Goal: Transaction & Acquisition: Purchase product/service

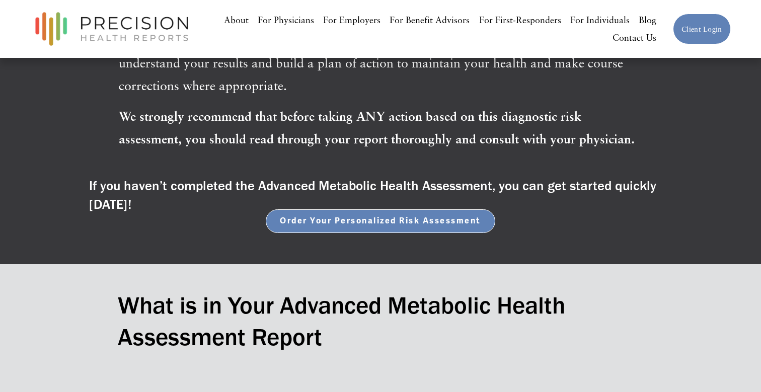
scroll to position [376, 0]
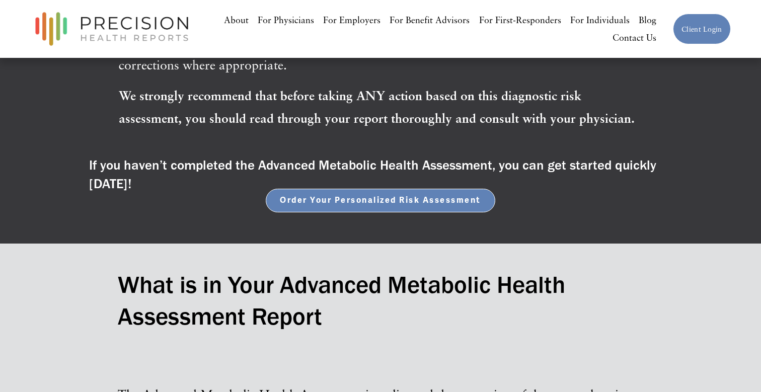
click at [382, 201] on span "Order Your Personalized Risk Assessment" at bounding box center [380, 200] width 201 height 10
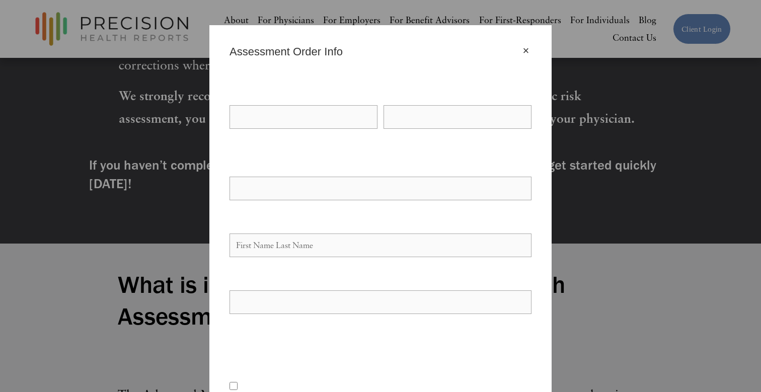
click at [557, 181] on div "× Assessment Order Info Your Name * First Name Last Name Your Email * Yes" at bounding box center [380, 196] width 761 height 392
click at [335, 200] on div "Your Email *" at bounding box center [380, 179] width 302 height 45
click at [524, 51] on div "×" at bounding box center [525, 50] width 11 height 11
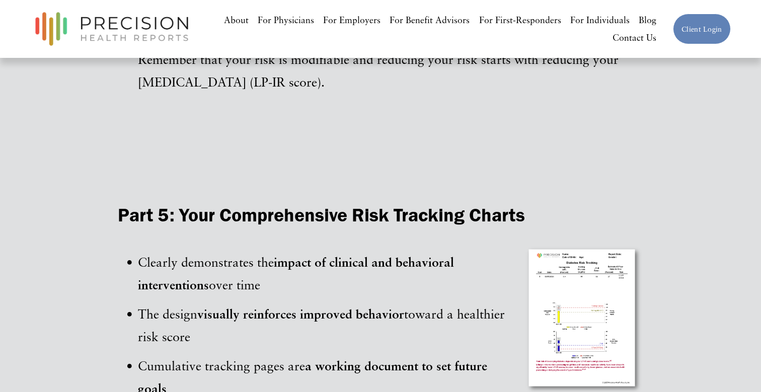
scroll to position [1473, 0]
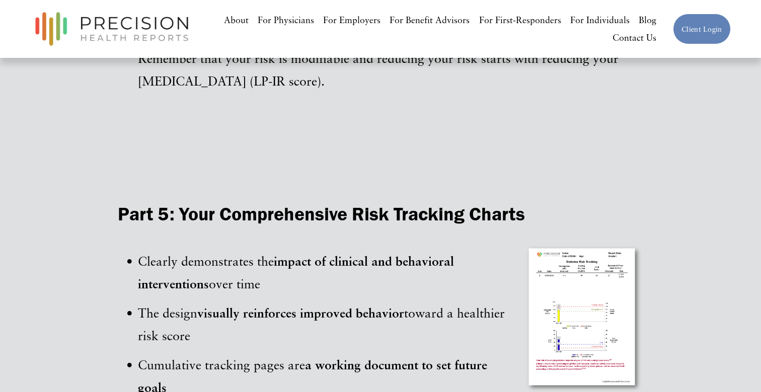
click at [588, 20] on link "For Individuals" at bounding box center [599, 20] width 59 height 18
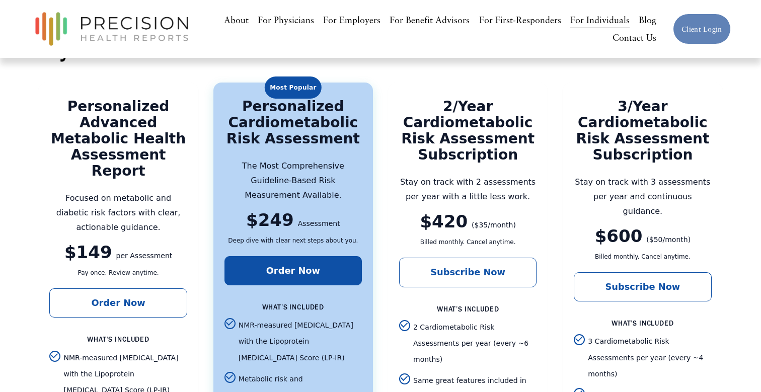
scroll to position [1549, 0]
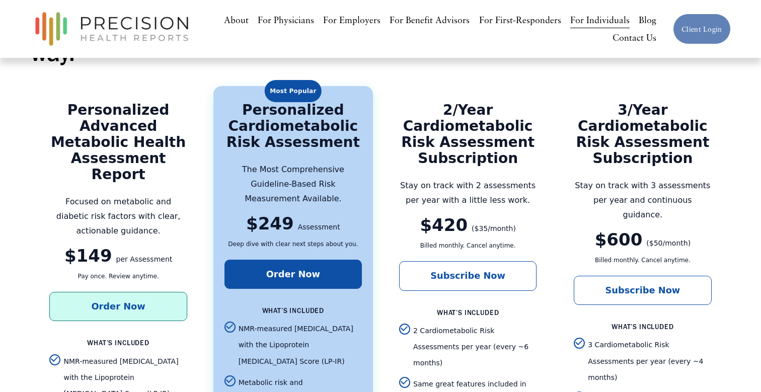
click at [143, 292] on link "Order Now" at bounding box center [117, 306] width 137 height 29
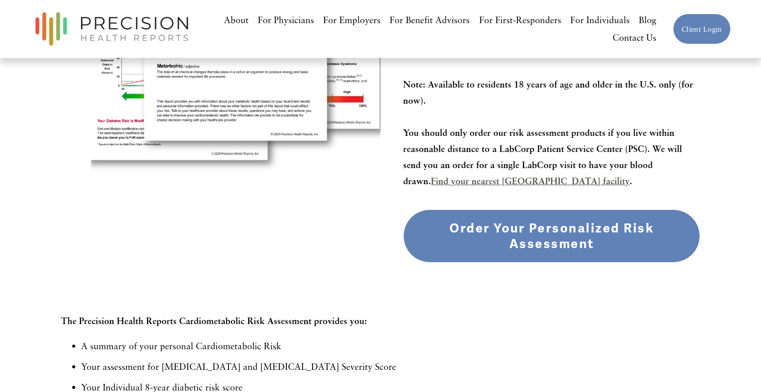
scroll to position [263, 0]
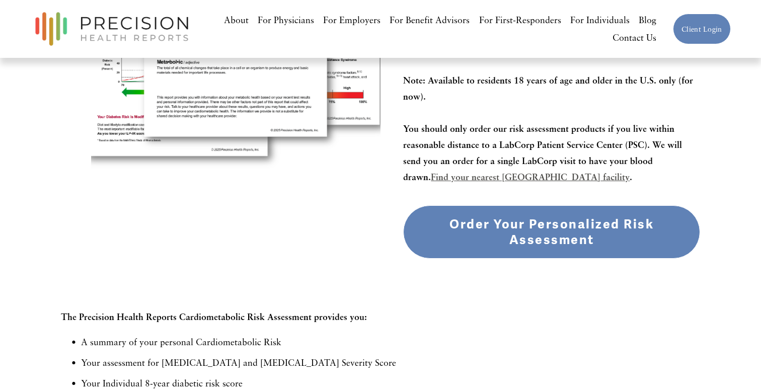
click at [548, 226] on div "Order Your Personalized Risk Assessment" at bounding box center [552, 231] width 280 height 31
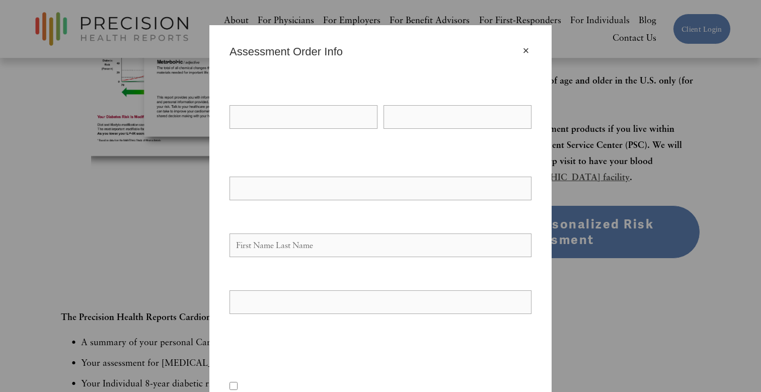
click at [523, 47] on div "×" at bounding box center [525, 50] width 11 height 11
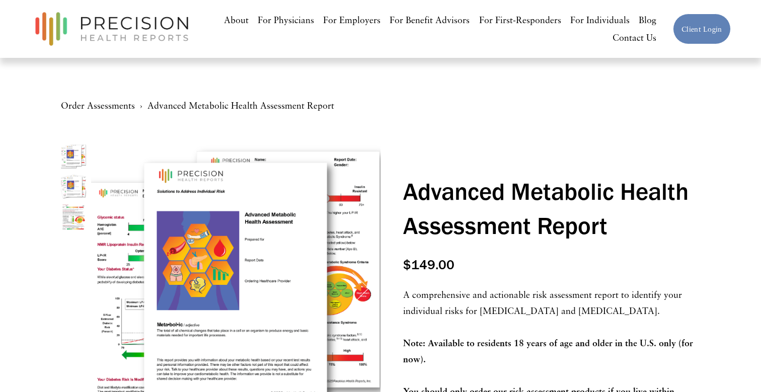
scroll to position [0, 0]
click at [338, 117] on nav "Order Assessments Advanced Metabolic Health Assessment Report" at bounding box center [380, 121] width 639 height 46
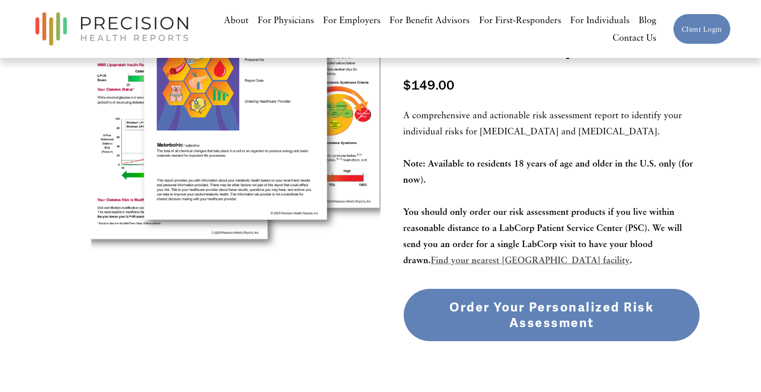
scroll to position [181, 0]
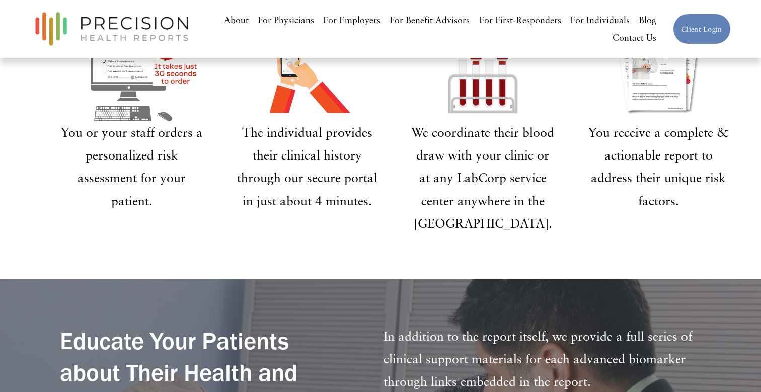
scroll to position [2044, 0]
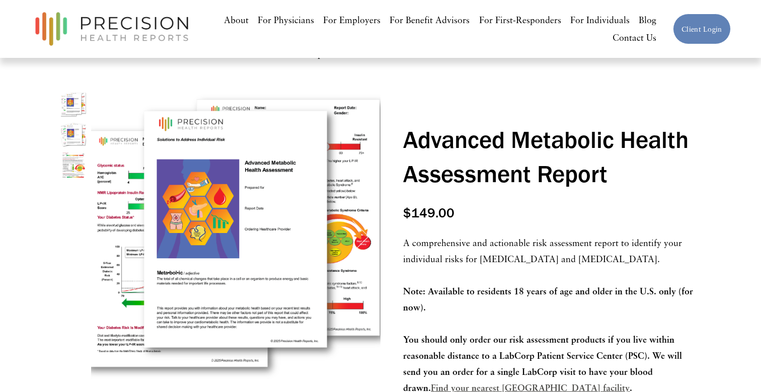
scroll to position [191, 0]
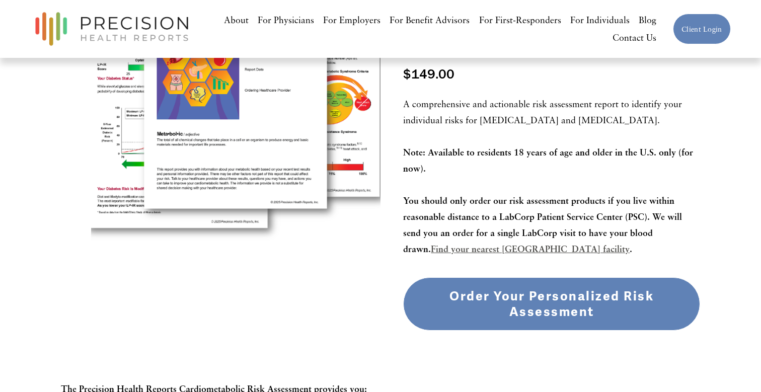
click at [515, 300] on div "Order Your Personalized Risk Assessment" at bounding box center [552, 303] width 280 height 31
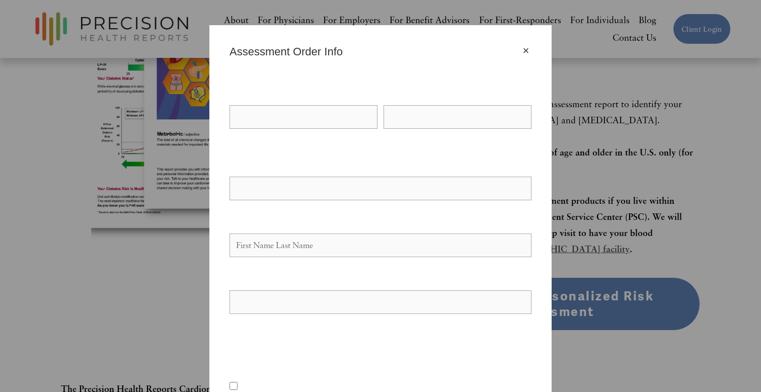
click at [327, 145] on fieldset "Your Name * First Name Last Name" at bounding box center [377, 121] width 308 height 71
click at [528, 50] on div "×" at bounding box center [525, 50] width 11 height 11
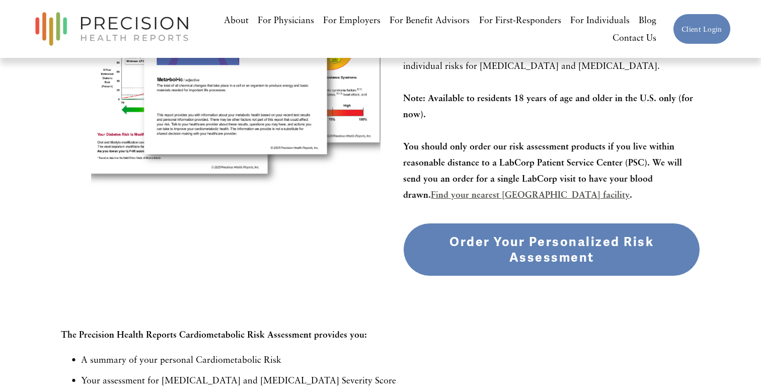
scroll to position [251, 0]
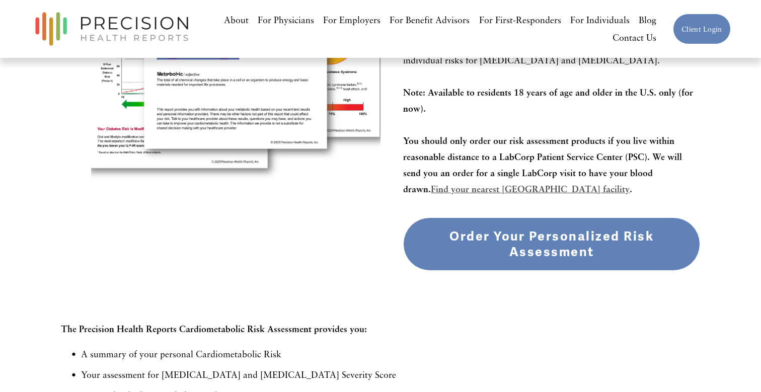
click at [508, 251] on div "Order Your Personalized Risk Assessment" at bounding box center [552, 243] width 280 height 31
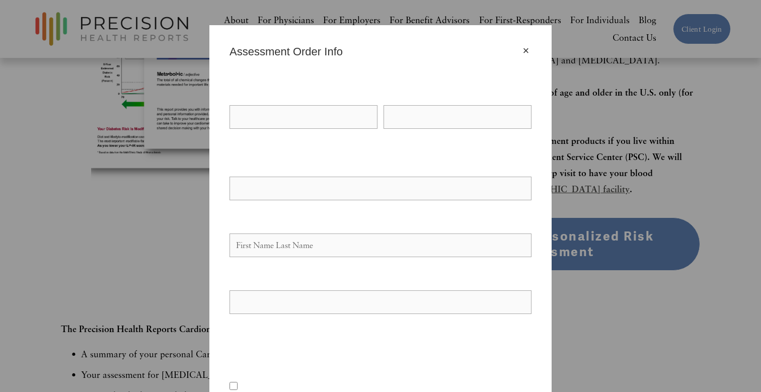
click at [526, 51] on div "×" at bounding box center [525, 50] width 11 height 11
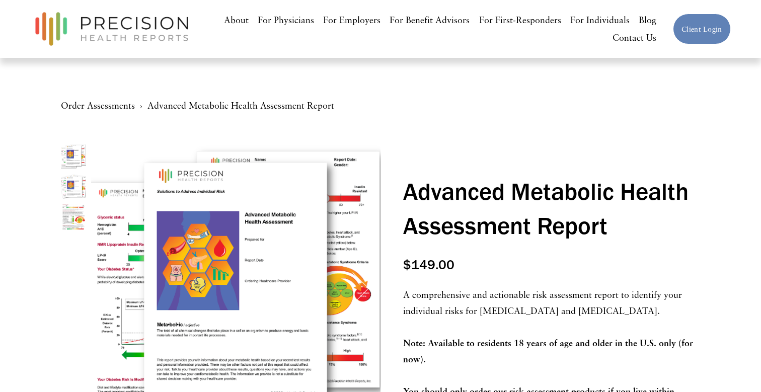
scroll to position [0, 0]
click at [584, 22] on link "For Individuals" at bounding box center [599, 20] width 59 height 18
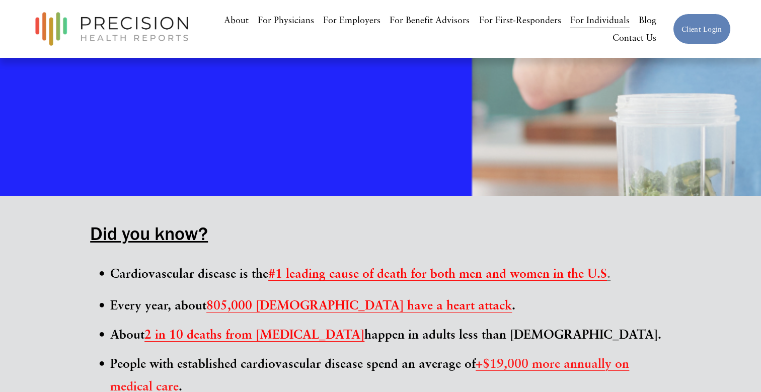
scroll to position [336, 0]
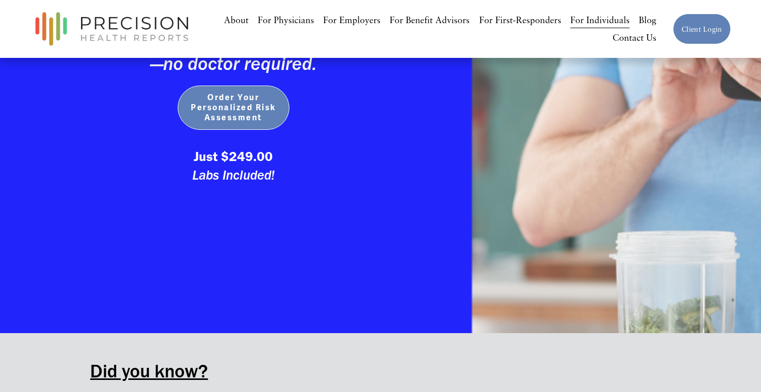
click at [238, 115] on span "Order Your Personalized Risk Assessment" at bounding box center [234, 108] width 92 height 30
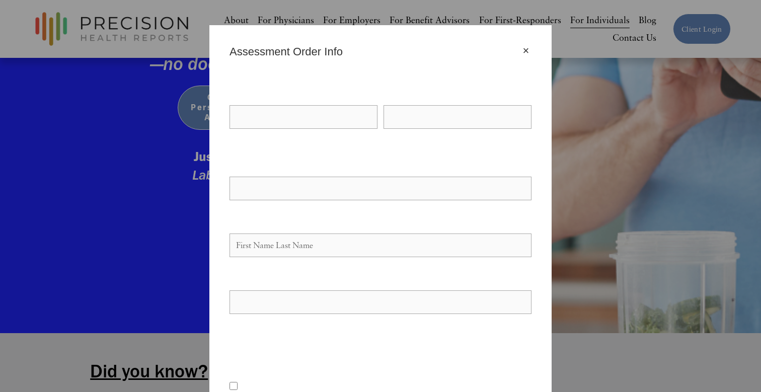
click at [524, 45] on div "×" at bounding box center [525, 50] width 11 height 11
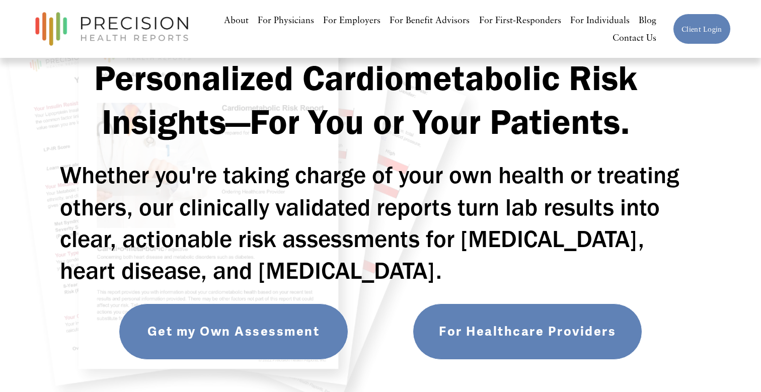
scroll to position [74, 0]
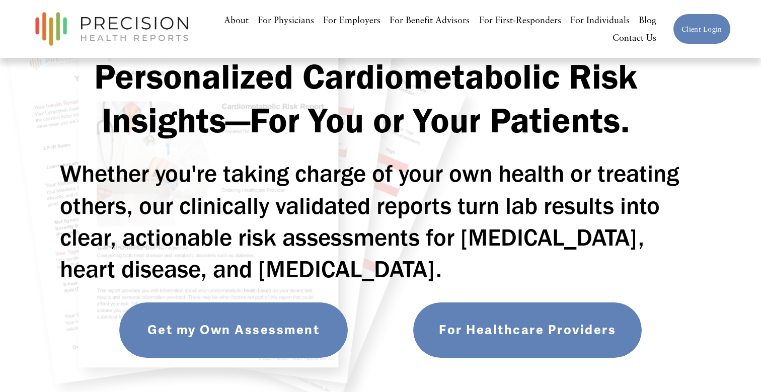
click at [285, 310] on link "Get my Own Assessment" at bounding box center [233, 330] width 229 height 56
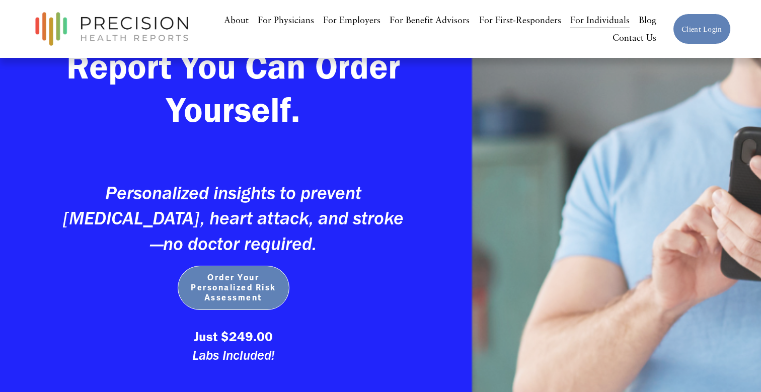
scroll to position [299, 0]
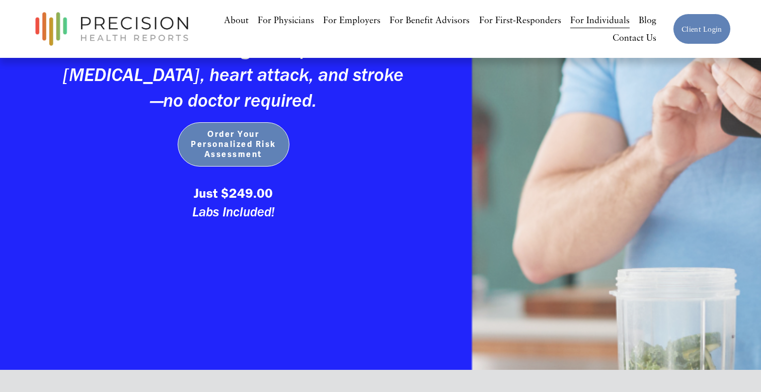
click at [247, 152] on span "Order Your Personalized Risk Assessment" at bounding box center [234, 144] width 92 height 30
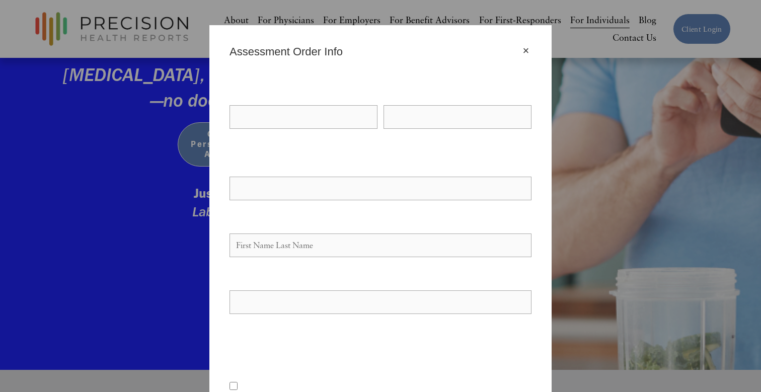
click at [338, 153] on fieldset "Your Name * First Name Last Name" at bounding box center [377, 121] width 308 height 71
click at [524, 46] on div "×" at bounding box center [525, 50] width 11 height 11
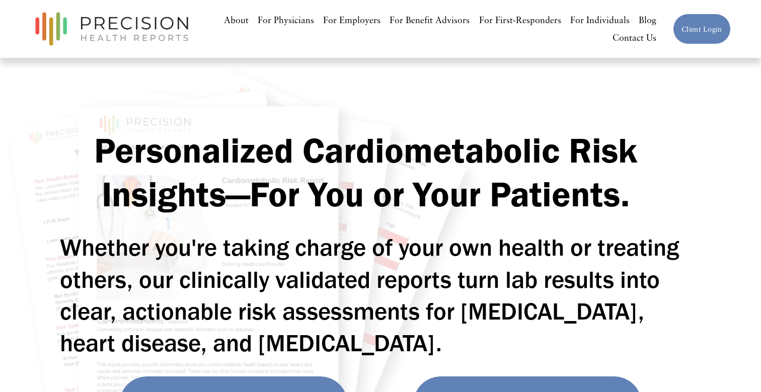
click at [586, 18] on link "For Individuals" at bounding box center [599, 20] width 59 height 18
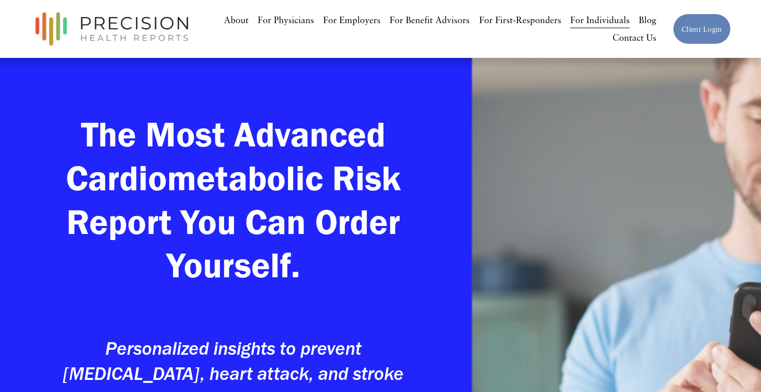
scroll to position [257, 0]
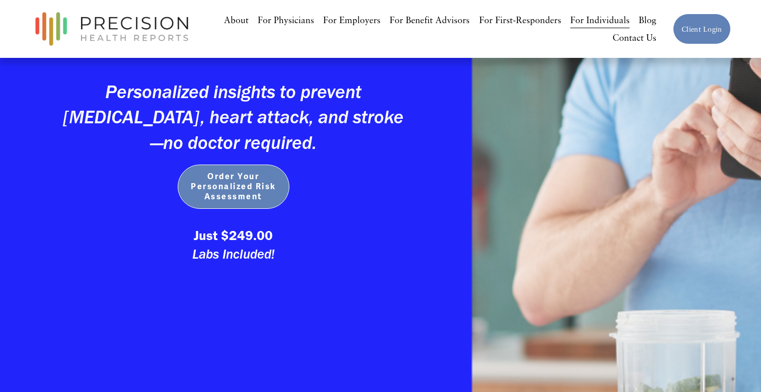
click at [233, 203] on button "Order Your Personalized Risk Assessment" at bounding box center [234, 187] width 112 height 44
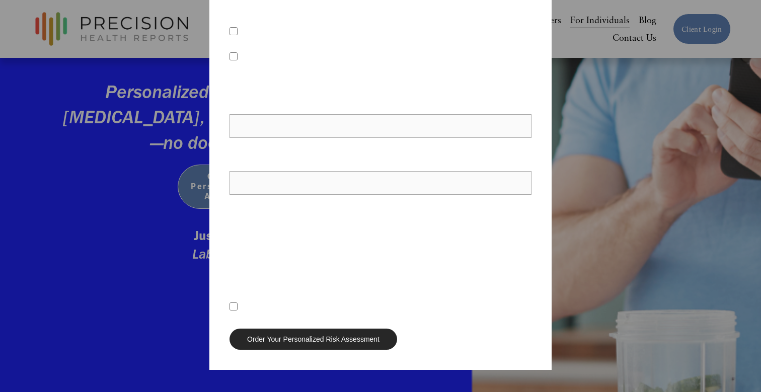
scroll to position [354, 0]
click at [322, 271] on div "(FOR CARDIOMETABOLIC RISK ONLY) We know that some people prefer LDL-P instead o…" at bounding box center [380, 258] width 302 height 66
click at [290, 304] on div "LDL-P" at bounding box center [380, 308] width 302 height 15
click at [287, 209] on legend "LDL-P Particle Measurement Option (we default to ApoB)" at bounding box center [343, 217] width 229 height 16
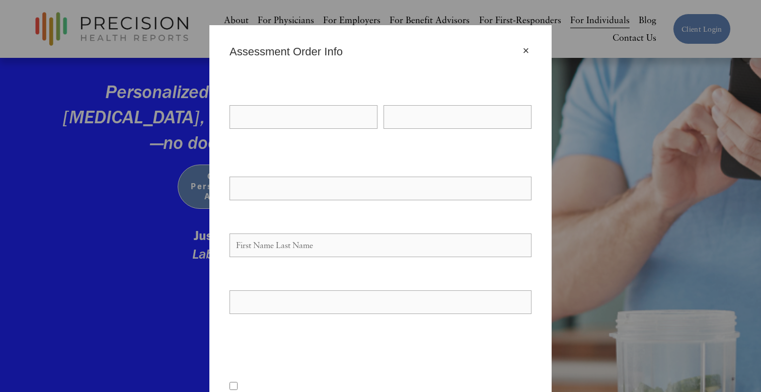
scroll to position [0, 0]
click at [525, 49] on div "×" at bounding box center [525, 50] width 11 height 11
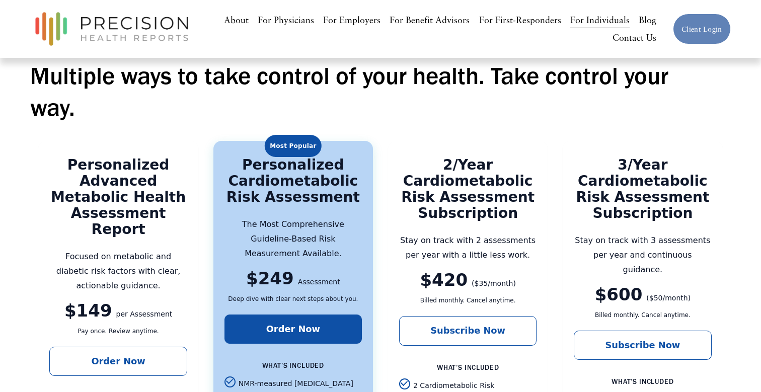
scroll to position [1496, 0]
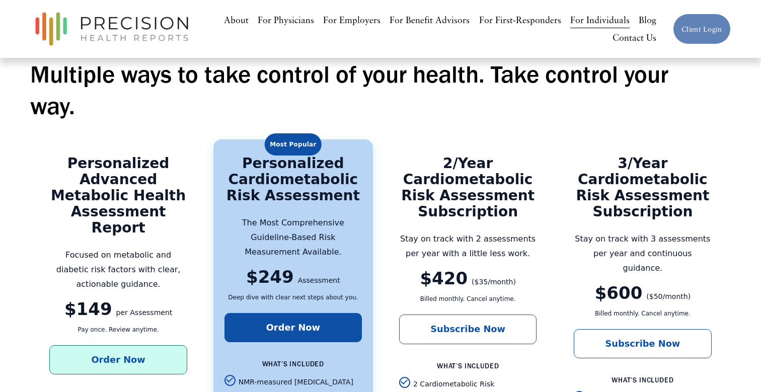
click at [81, 345] on link "Order Now" at bounding box center [117, 359] width 137 height 29
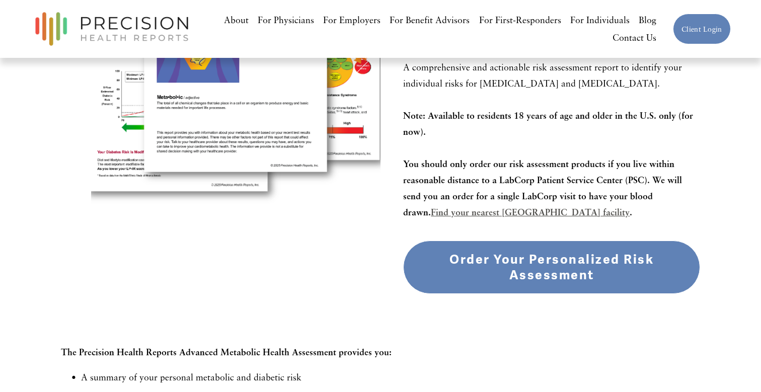
scroll to position [312, 0]
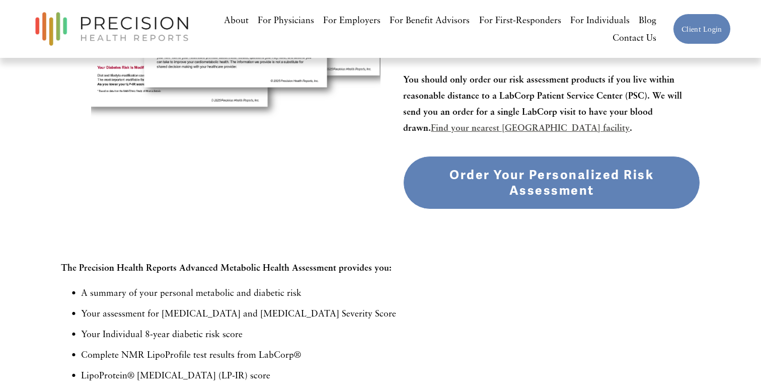
click at [541, 197] on div "Order Your Personalized Risk Assessment" at bounding box center [552, 182] width 280 height 31
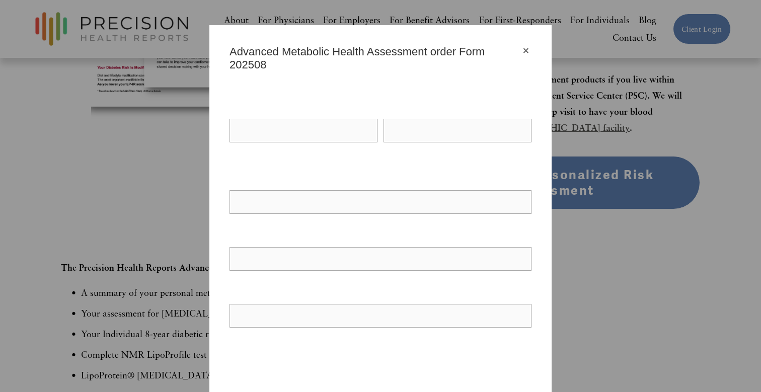
click at [349, 171] on label "Your Email *" at bounding box center [380, 179] width 302 height 16
click at [349, 190] on input "Your Email *" at bounding box center [380, 202] width 302 height 24
click at [324, 149] on span "First Name" at bounding box center [303, 151] width 148 height 15
click at [324, 142] on input "First Name" at bounding box center [303, 131] width 148 height 24
click at [324, 149] on span "First Name" at bounding box center [303, 151] width 148 height 15
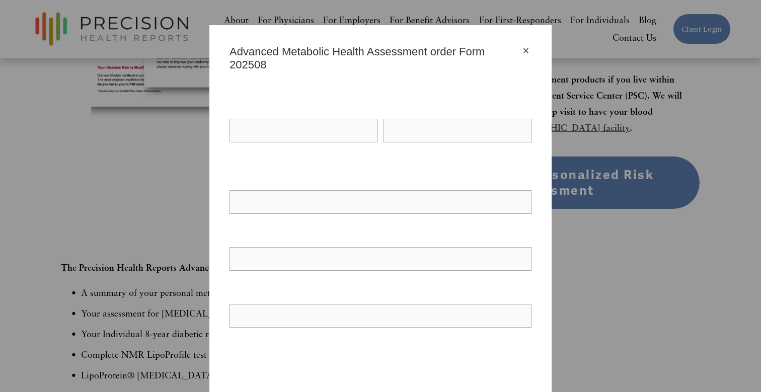
click at [324, 142] on input "First Name" at bounding box center [303, 131] width 148 height 24
click at [325, 98] on div "Your Name * First Name Last Name Your Email * Yes" at bounding box center [380, 363] width 302 height 583
click at [529, 51] on div "×" at bounding box center [525, 50] width 11 height 11
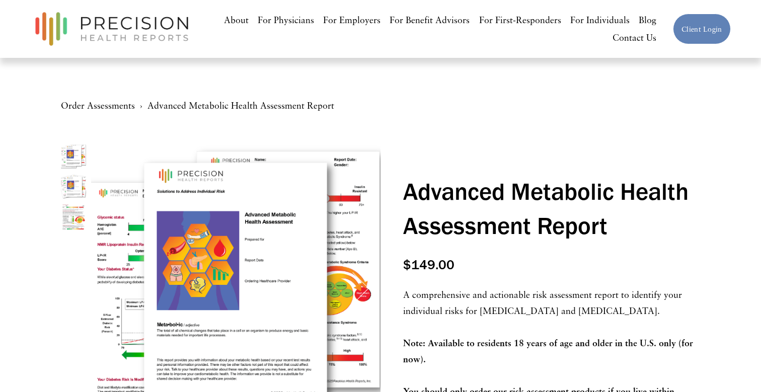
scroll to position [0, 0]
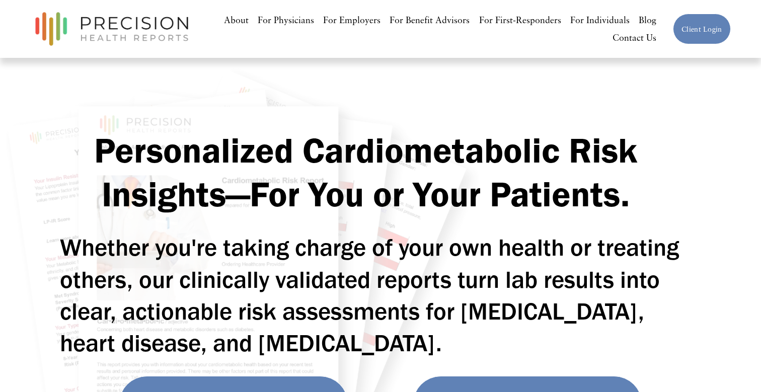
click at [604, 18] on link "For Individuals" at bounding box center [599, 20] width 59 height 18
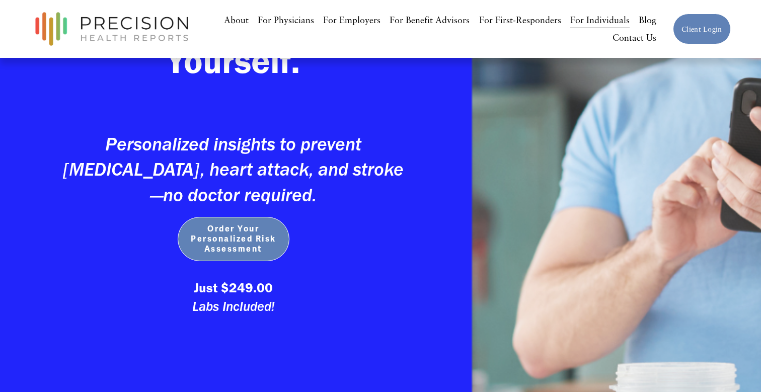
scroll to position [245, 0]
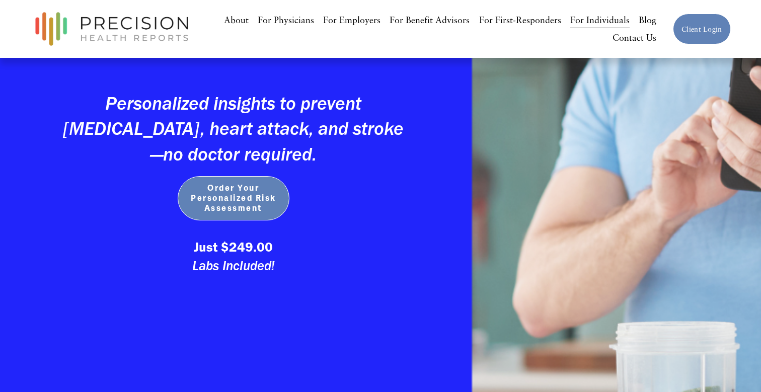
click at [250, 201] on span "Order Your Personalized Risk Assessment" at bounding box center [234, 198] width 92 height 30
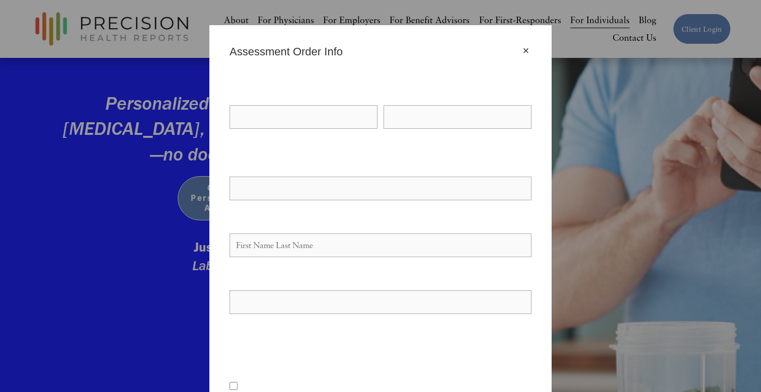
click at [529, 50] on div "×" at bounding box center [525, 50] width 11 height 11
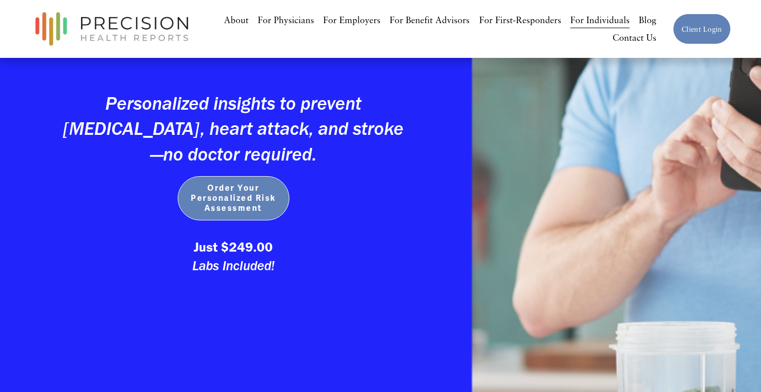
click at [229, 187] on span "Order Your Personalized Risk Assessment" at bounding box center [234, 198] width 92 height 30
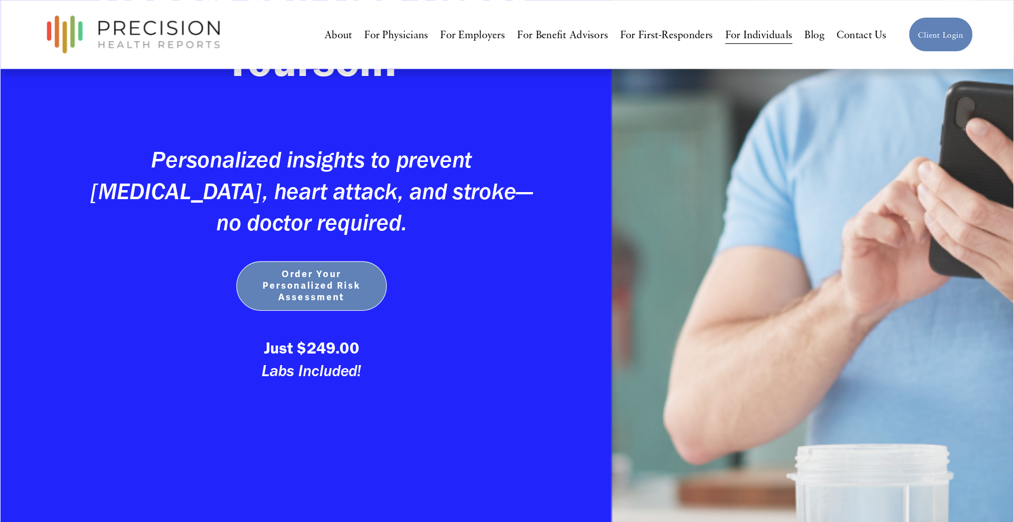
scroll to position [244, 0]
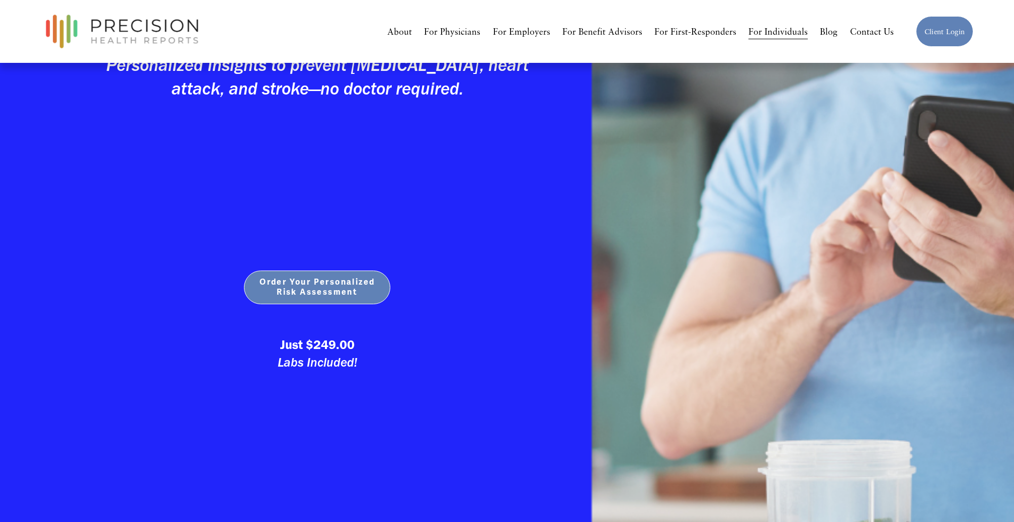
click at [324, 305] on div "Order Your Personalized Risk Assessment" at bounding box center [317, 288] width 146 height 40
click at [324, 295] on span "Order Your Personalized Risk Assessment" at bounding box center [318, 287] width 126 height 20
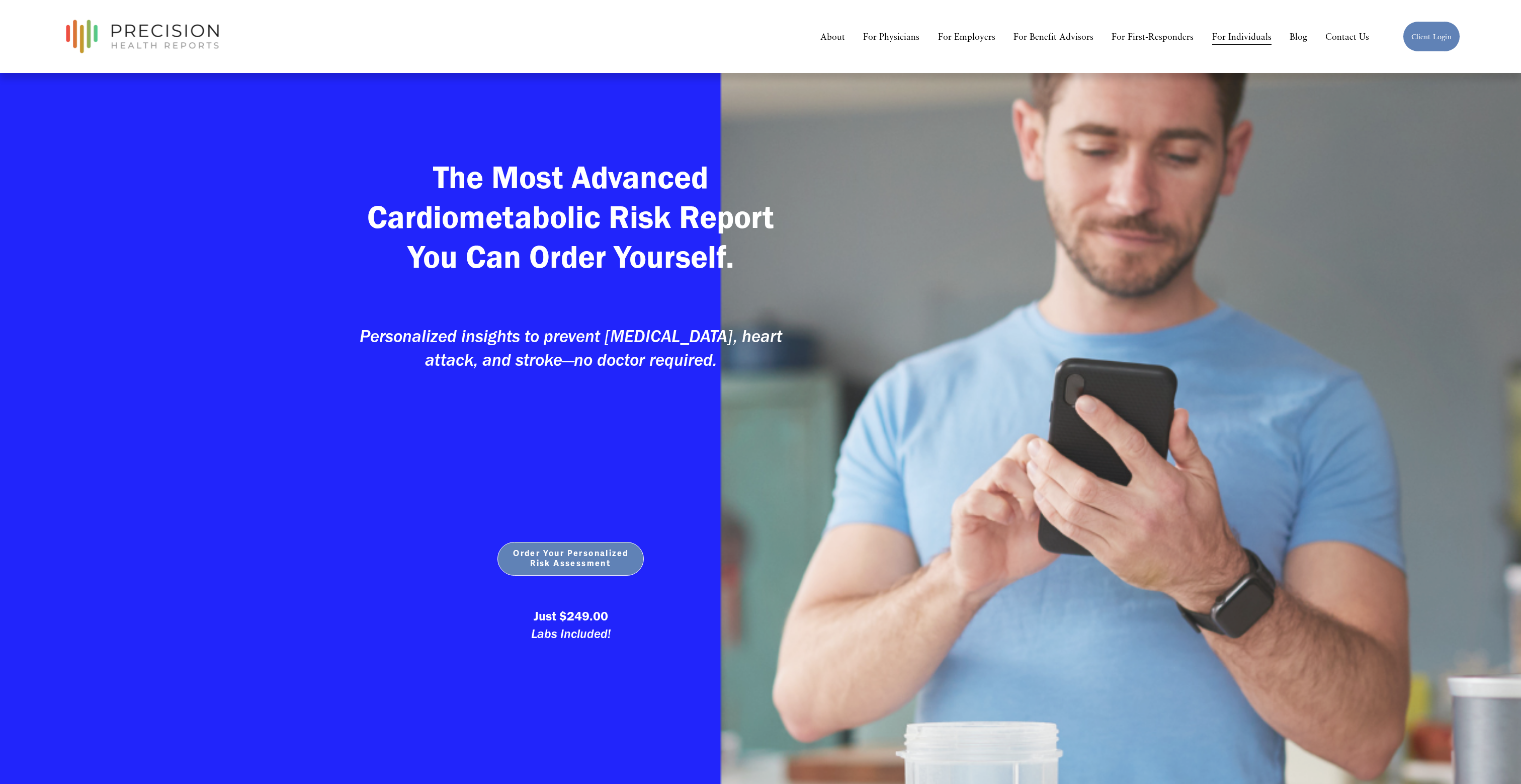
scroll to position [244, 0]
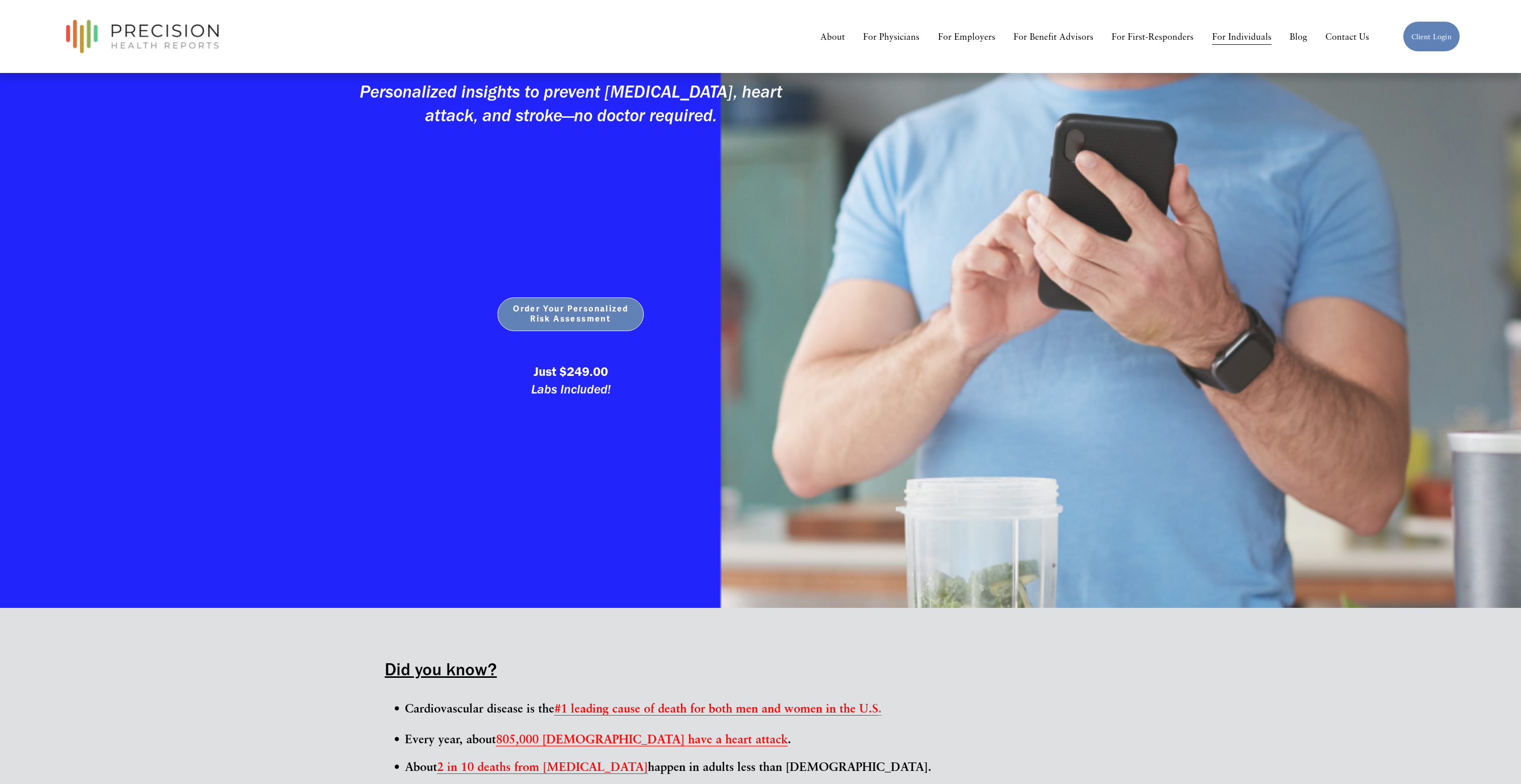
click at [575, 319] on span "Order Your Personalized Risk Assessment" at bounding box center [571, 314] width 126 height 20
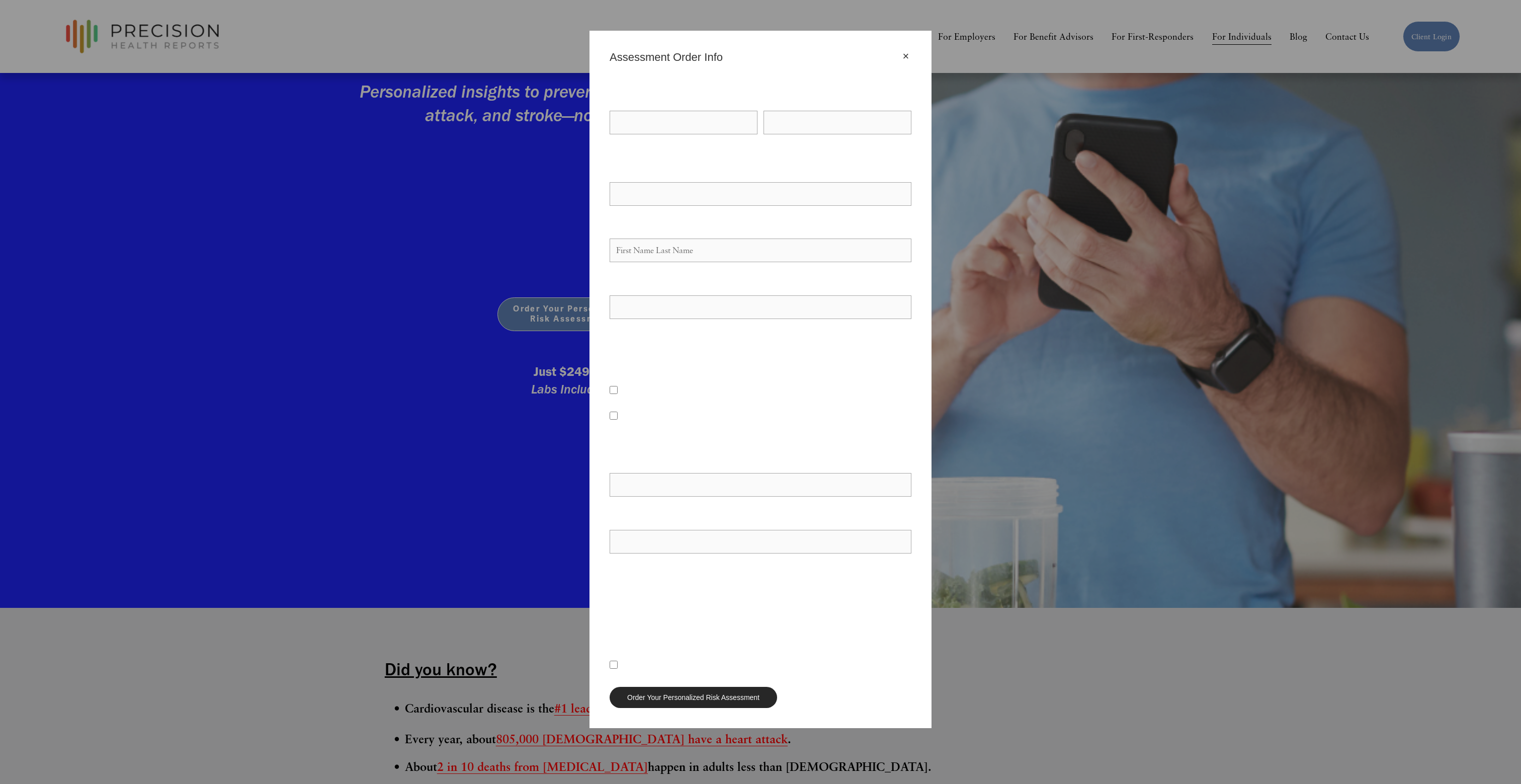
click at [904, 54] on div "×" at bounding box center [906, 56] width 11 height 11
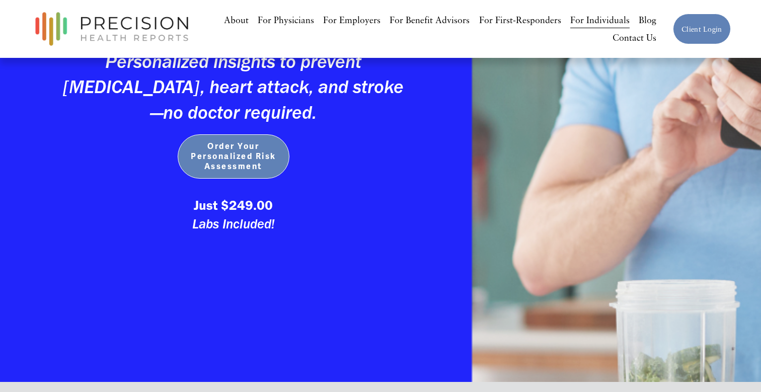
scroll to position [311, 0]
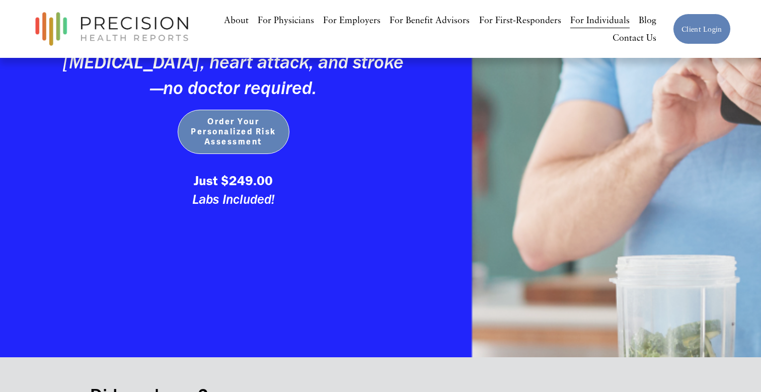
click at [231, 132] on span "Order Your Personalized Risk Assessment" at bounding box center [234, 132] width 92 height 30
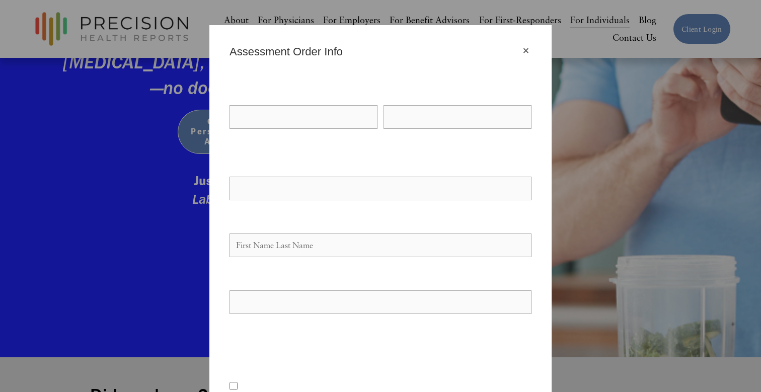
click at [527, 47] on div "×" at bounding box center [525, 50] width 11 height 11
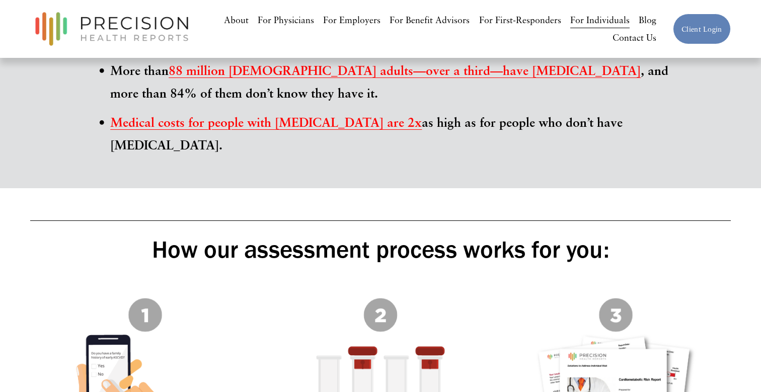
scroll to position [844, 0]
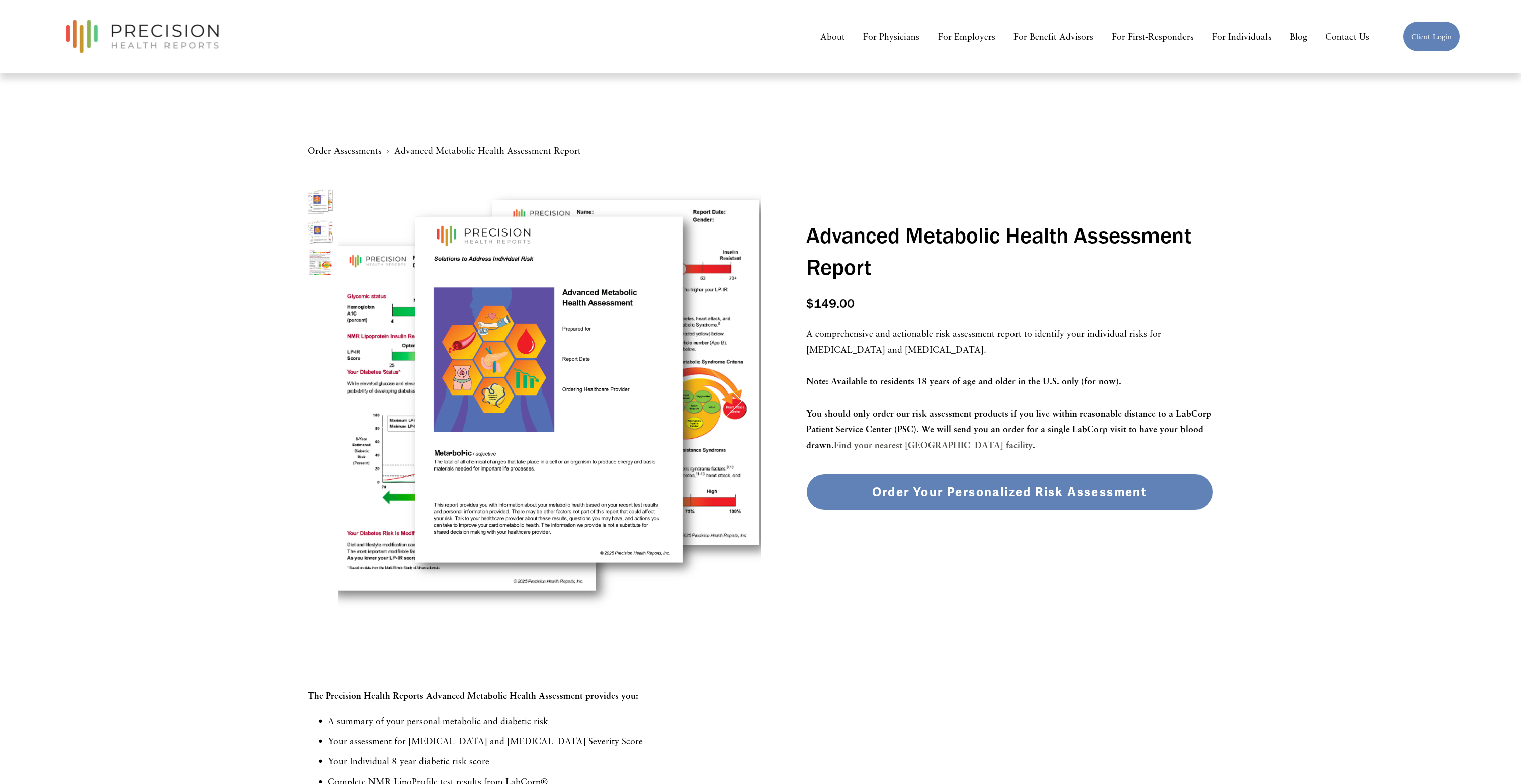
click at [932, 500] on div "Order Your Personalized Risk Assessment" at bounding box center [1010, 491] width 390 height 15
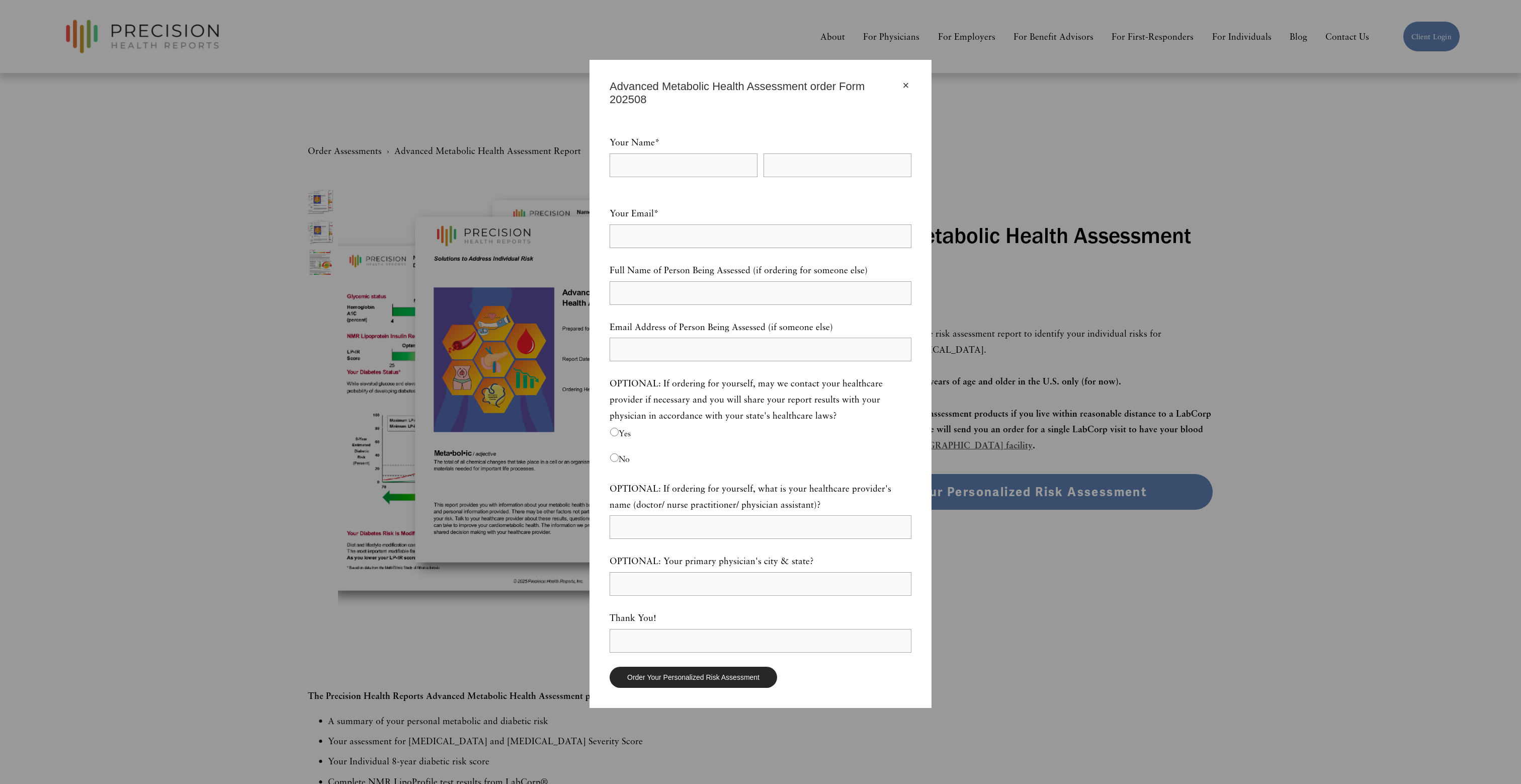
click at [907, 86] on div "×" at bounding box center [906, 85] width 11 height 11
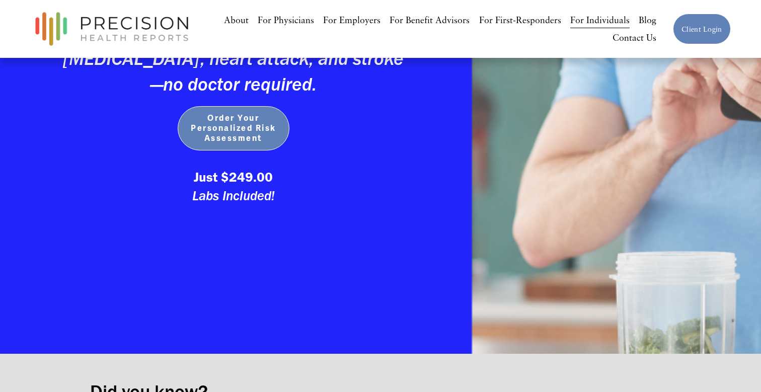
scroll to position [237, 0]
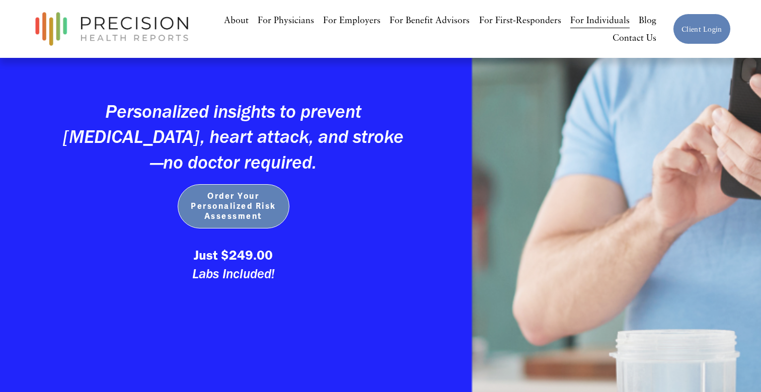
click at [233, 215] on span "Order Your Personalized Risk Assessment" at bounding box center [234, 206] width 92 height 30
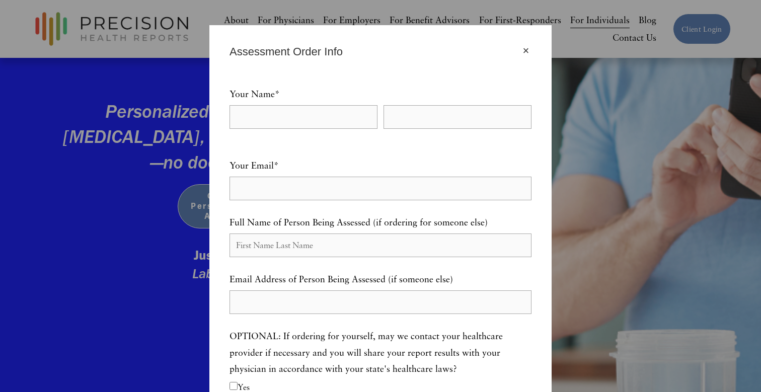
scroll to position [0, 0]
click at [523, 50] on div "×" at bounding box center [525, 50] width 11 height 11
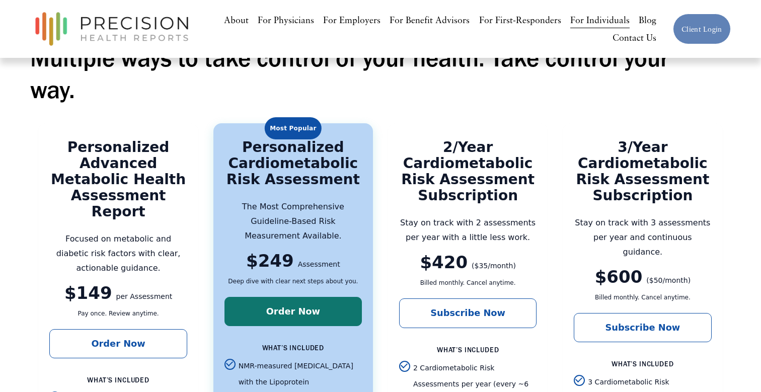
scroll to position [1510, 0]
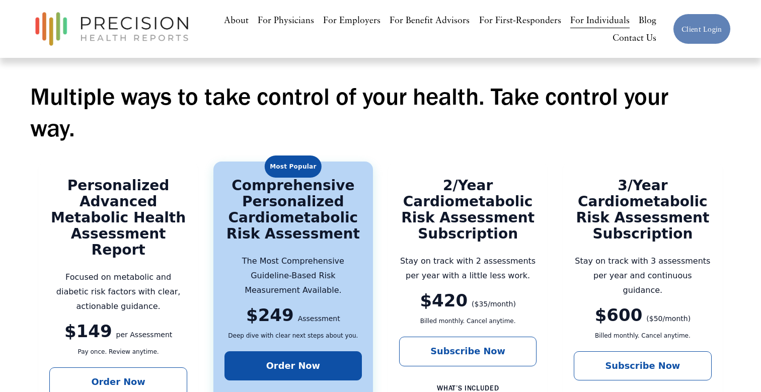
scroll to position [1469, 0]
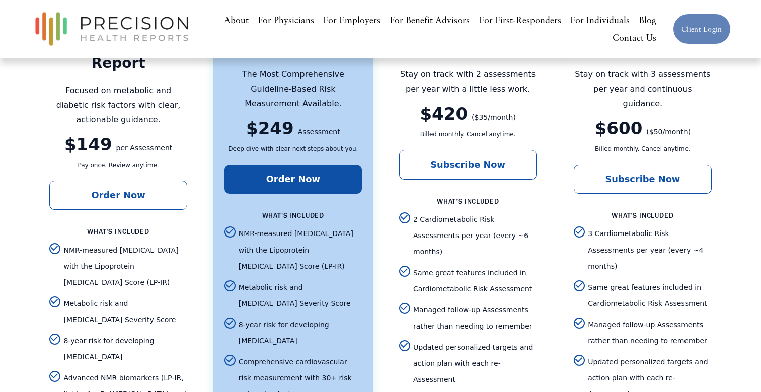
scroll to position [1676, 0]
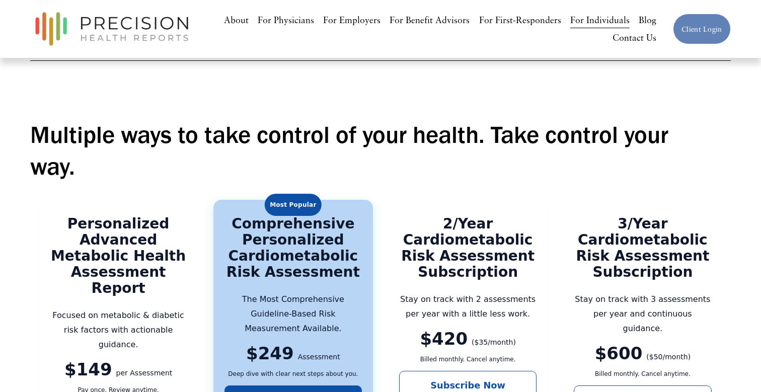
scroll to position [1441, 0]
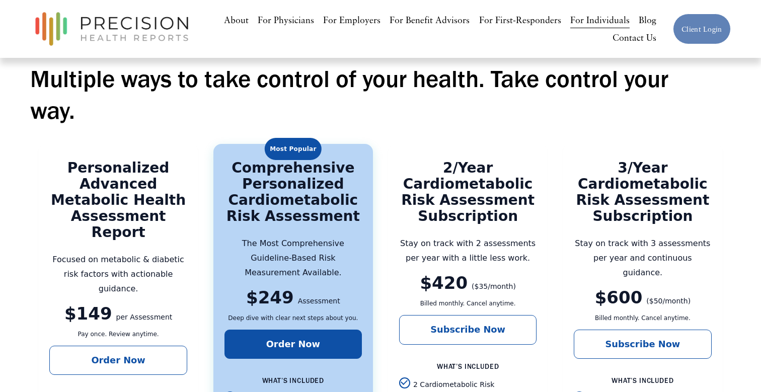
scroll to position [1484, 0]
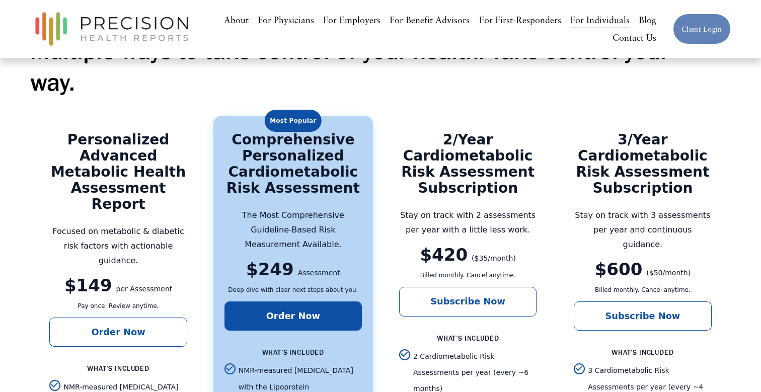
scroll to position [1519, 0]
drag, startPoint x: 241, startPoint y: 116, endPoint x: 344, endPoint y: 166, distance: 114.5
click at [344, 166] on div "Comprehensive Personalized Cardiometabolic Risk Assessment" at bounding box center [292, 164] width 137 height 64
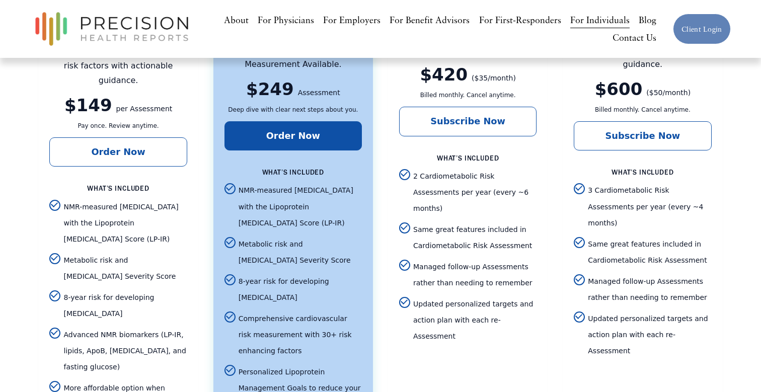
scroll to position [1700, 0]
click at [311, 23] on link "For Physicians" at bounding box center [286, 20] width 56 height 18
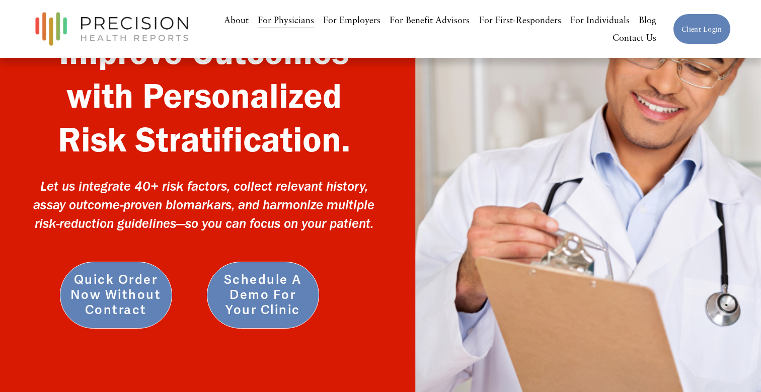
scroll to position [65, 0]
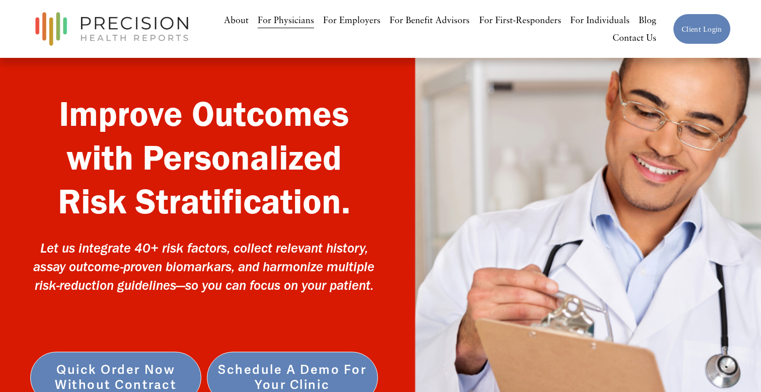
click at [440, 20] on link "For Benefit Advisors" at bounding box center [429, 20] width 80 height 18
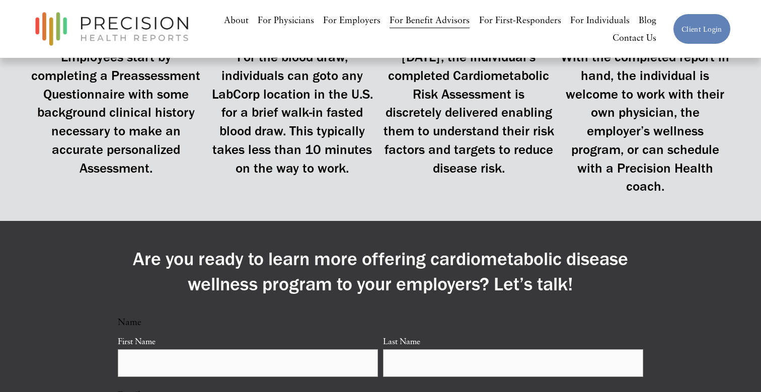
scroll to position [2109, 0]
